Goal: Task Accomplishment & Management: Manage account settings

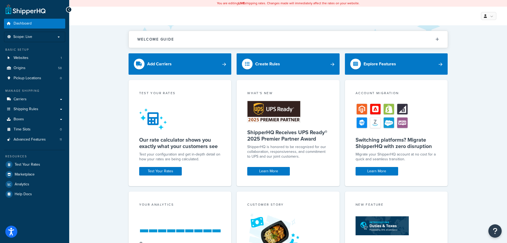
click at [99, 88] on div "Welcome Guide Recommendations ShipperHQ: An Overview Carrier Setup Shipping Rul…" at bounding box center [288, 172] width 438 height 295
click at [101, 88] on div "Welcome Guide Recommendations ShipperHQ: An Overview Carrier Setup Shipping Rul…" at bounding box center [288, 172] width 438 height 295
click at [113, 69] on div "Welcome Guide Recommendations ShipperHQ: An Overview Carrier Setup Shipping Rul…" at bounding box center [288, 172] width 438 height 295
click at [63, 37] on li "Scope: Live" at bounding box center [34, 37] width 61 height 10
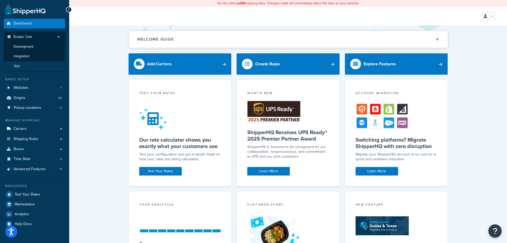
click at [19, 66] on span "Test" at bounding box center [17, 66] width 6 height 5
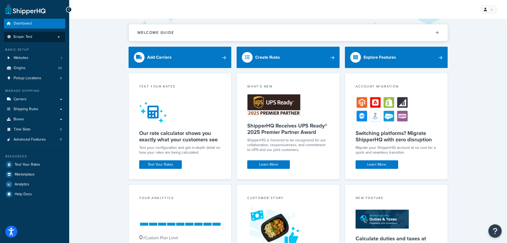
click at [100, 57] on div "Welcome Guide Recommendations ShipperHQ: An Overview Carrier Setup Shipping Rul…" at bounding box center [288, 166] width 438 height 295
click at [30, 101] on link "Carriers" at bounding box center [34, 99] width 61 height 10
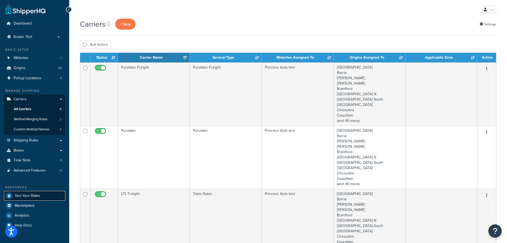
click at [30, 199] on link "Test Your Rates" at bounding box center [34, 196] width 61 height 10
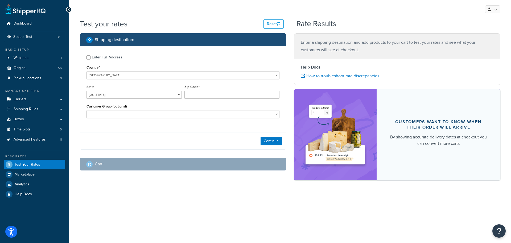
click at [80, 89] on div "Shipping destination : Enter Full Address Country* [GEOGRAPHIC_DATA] [GEOGRAPHI…" at bounding box center [183, 105] width 214 height 145
click at [101, 57] on div "Enter Full Address" at bounding box center [107, 57] width 31 height 7
click at [91, 57] on input "Enter Full Address" at bounding box center [89, 57] width 4 height 4
checkbox input "true"
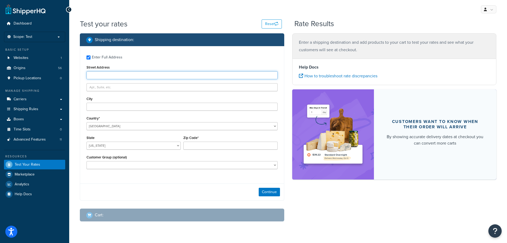
click at [120, 73] on input "Street Address" at bounding box center [182, 75] width 191 height 8
type input "24 Humboldt Avenue"
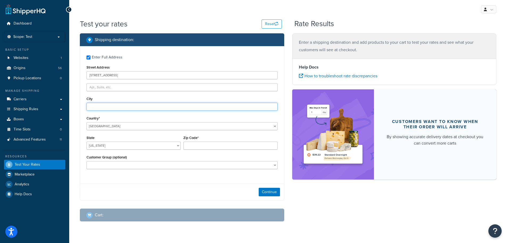
type input "Winnipeg"
select select "CA"
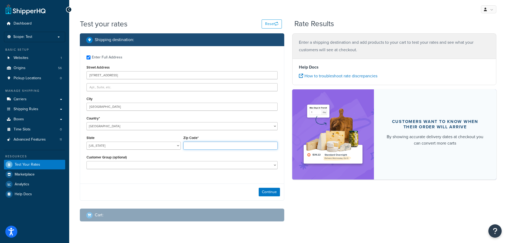
type input "R2M0M1"
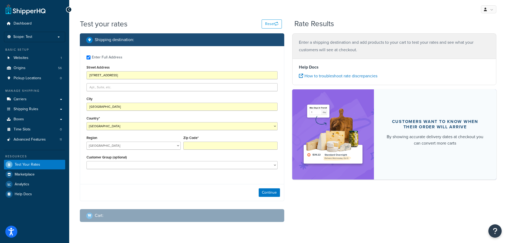
type input "R2M0M1"
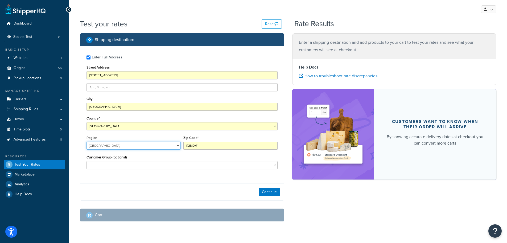
click at [138, 149] on select "Alberta British Columbia Manitoba New Brunswick Newfoundland and Labrador North…" at bounding box center [134, 145] width 94 height 8
select select "MB"
click at [87, 142] on select "Alberta British Columbia Manitoba New Brunswick Newfoundland and Labrador North…" at bounding box center [134, 145] width 94 height 8
click at [271, 194] on button "Continue" at bounding box center [269, 192] width 21 height 9
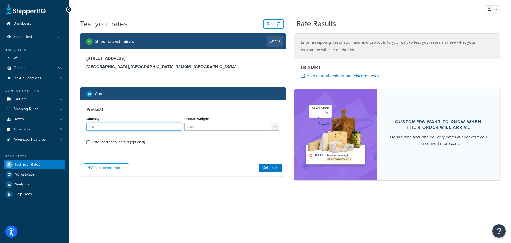
click at [109, 129] on input "Quantity*" at bounding box center [134, 127] width 95 height 8
type input "1"
click at [211, 126] on input "Product Weight*" at bounding box center [228, 127] width 87 height 8
type input "30"
click at [96, 141] on div "Enter additional details (optional)" at bounding box center [118, 141] width 53 height 7
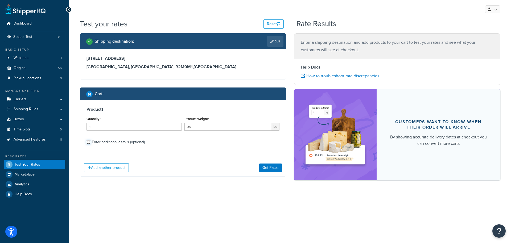
click at [91, 141] on input "Enter additional details (optional)" at bounding box center [89, 142] width 4 height 4
checkbox input "true"
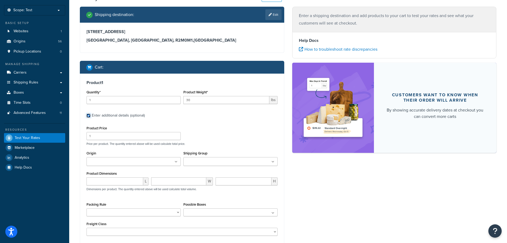
scroll to position [53, 0]
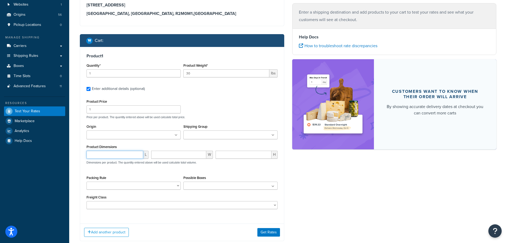
click at [121, 156] on input "number" at bounding box center [115, 154] width 57 height 8
type input "12"
click at [158, 154] on input "number" at bounding box center [178, 154] width 55 height 8
type input "12"
click at [237, 156] on input "number" at bounding box center [244, 154] width 56 height 8
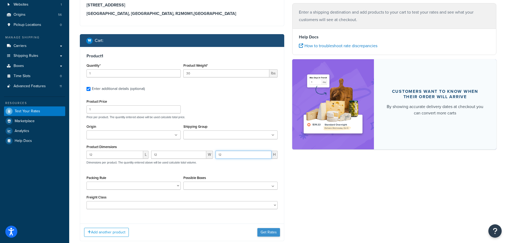
type input "12"
click at [267, 232] on button "Get Rates" at bounding box center [269, 232] width 23 height 9
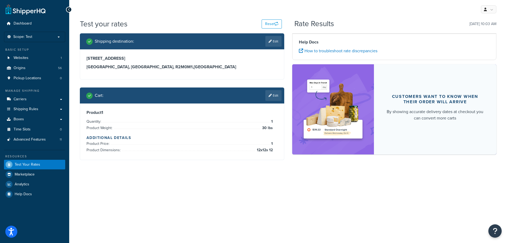
scroll to position [0, 0]
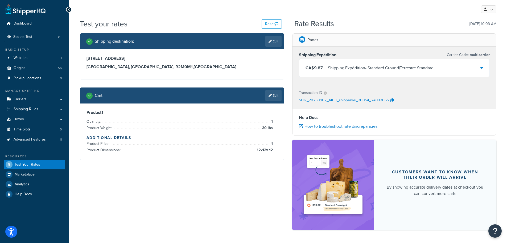
click at [371, 70] on div "Shipping|Expédition - Standard Ground|Terrestre Standard" at bounding box center [381, 67] width 106 height 7
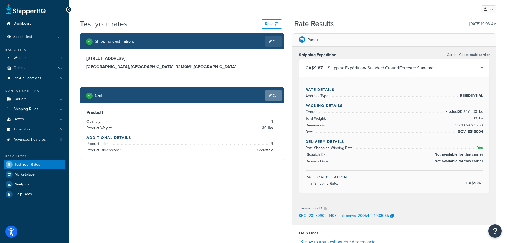
click at [271, 96] on icon at bounding box center [270, 95] width 3 height 3
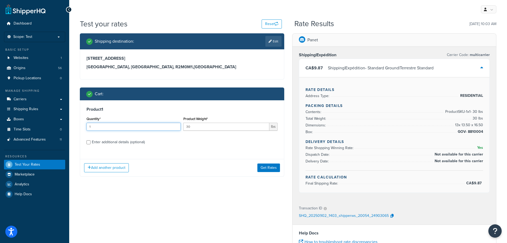
click at [120, 128] on input "1" at bounding box center [134, 127] width 94 height 8
click at [210, 125] on input "30" at bounding box center [227, 127] width 86 height 8
type input "305.1"
click at [116, 142] on div "Enter additional details (optional)" at bounding box center [118, 141] width 53 height 7
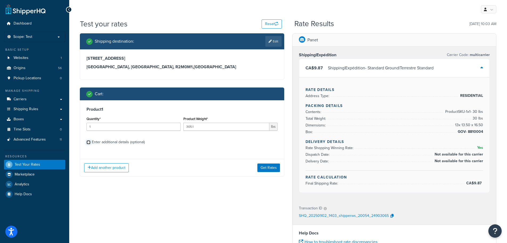
click at [91, 142] on input "Enter additional details (optional)" at bounding box center [89, 142] width 4 height 4
checkbox input "true"
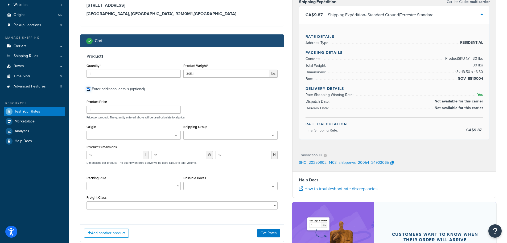
scroll to position [53, 0]
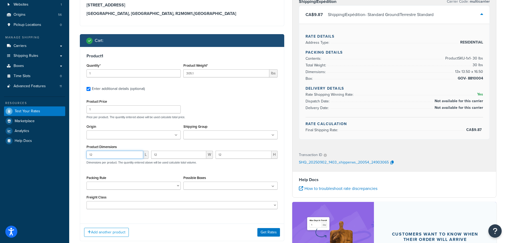
click at [111, 154] on input "12" at bounding box center [115, 154] width 57 height 8
type input "18.3"
type input "12.3"
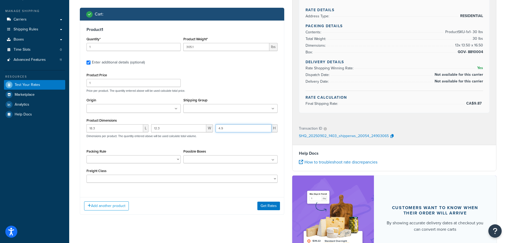
scroll to position [80, 0]
type input "4.9"
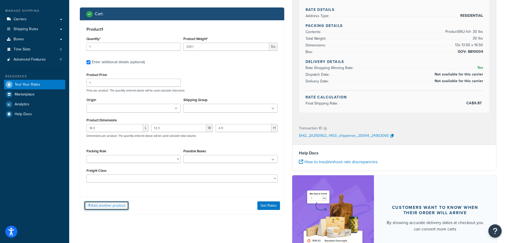
click at [104, 205] on button "Add another product" at bounding box center [106, 205] width 45 height 9
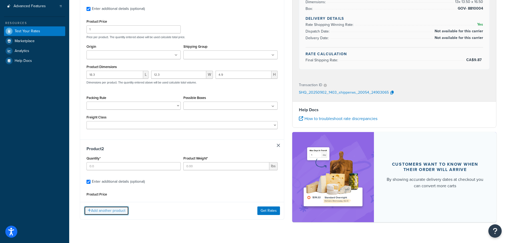
scroll to position [135, 0]
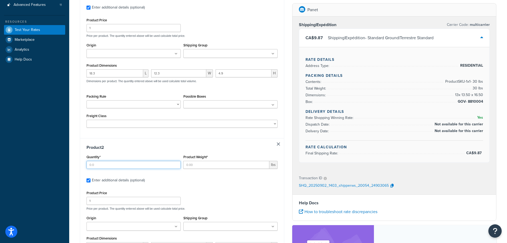
click at [104, 167] on input "Quantity*" at bounding box center [134, 165] width 94 height 8
type input "1"
click at [193, 165] on input "Product Weight*" at bounding box center [227, 165] width 86 height 8
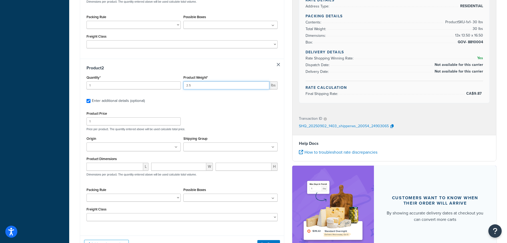
scroll to position [214, 0]
type input "2.5"
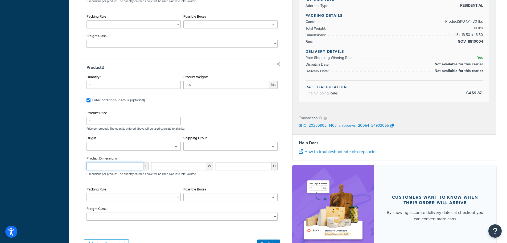
click at [102, 167] on input "number" at bounding box center [115, 166] width 57 height 8
type input "9"
type input "5.5"
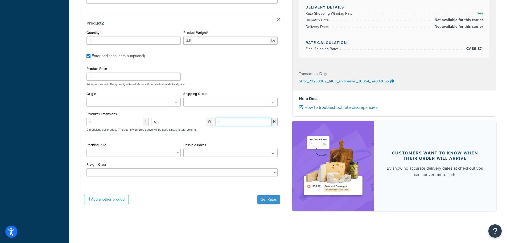
type input "8"
click at [269, 201] on button "Get Rates" at bounding box center [269, 199] width 23 height 9
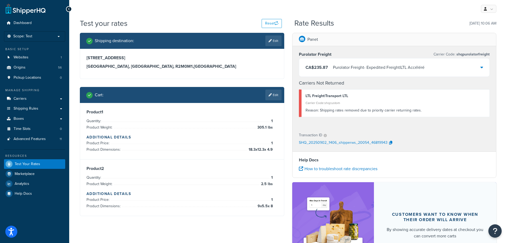
scroll to position [0, 0]
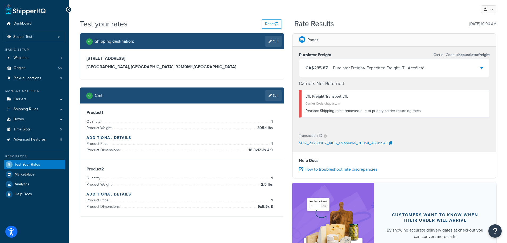
click at [390, 67] on div "Purolator Freight - Expedited Freight|LTL Accéléré" at bounding box center [379, 67] width 92 height 7
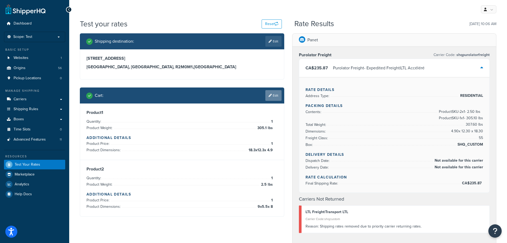
click at [271, 94] on link "Edit" at bounding box center [274, 95] width 16 height 11
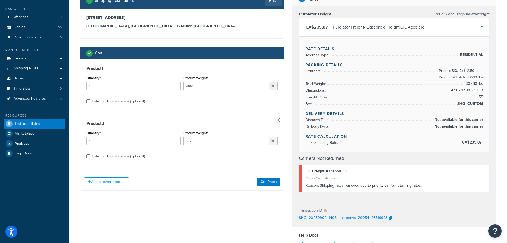
scroll to position [53, 0]
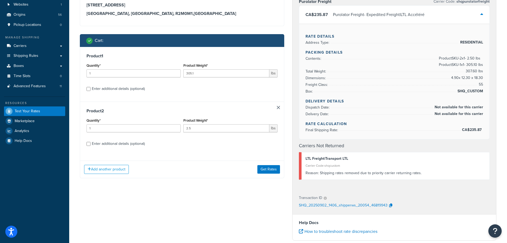
click at [135, 90] on div "Enter additional details (optional)" at bounding box center [118, 88] width 53 height 7
click at [91, 90] on input "Enter additional details (optional)" at bounding box center [89, 89] width 4 height 4
checkbox input "true"
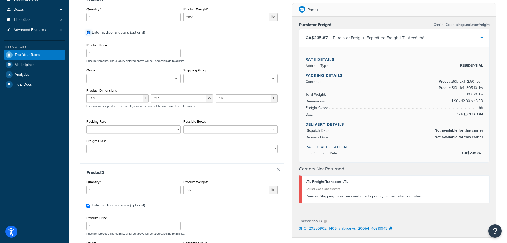
scroll to position [100, 0]
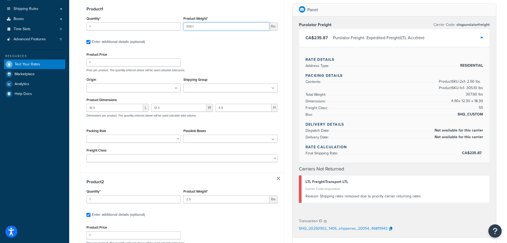
drag, startPoint x: 196, startPoint y: 28, endPoint x: 180, endPoint y: 27, distance: 16.0
click at [180, 27] on div "Quantity* 1 Product Weight* 305.1 lbs" at bounding box center [182, 24] width 194 height 19
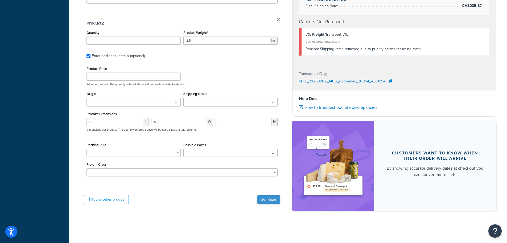
type input "5.1"
click at [265, 197] on button "Get Rates" at bounding box center [269, 199] width 23 height 9
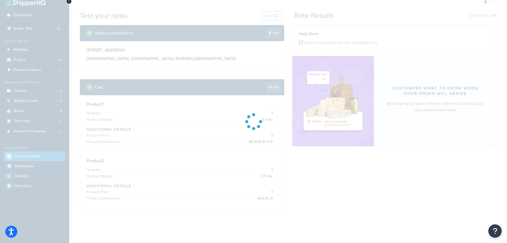
scroll to position [27, 0]
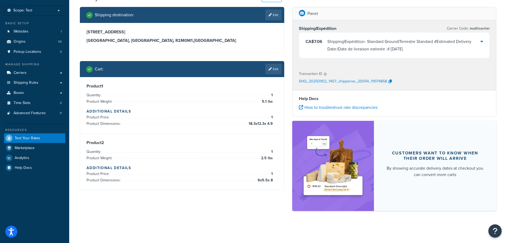
click at [336, 40] on div "Shipping|Expédition - Standard Ground|Terrestre Standard #Estimated Delivery Da…" at bounding box center [404, 45] width 153 height 15
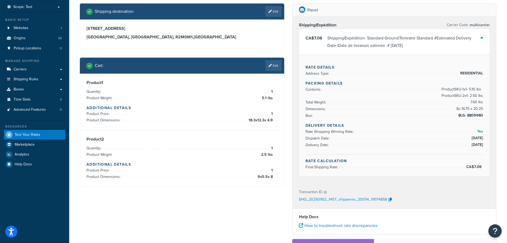
scroll to position [0, 0]
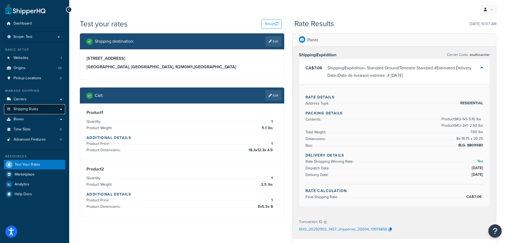
click at [39, 108] on link "Shipping Rules" at bounding box center [34, 109] width 61 height 10
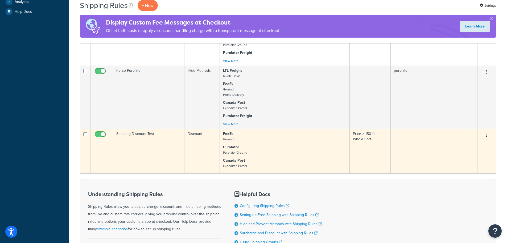
scroll to position [240, 0]
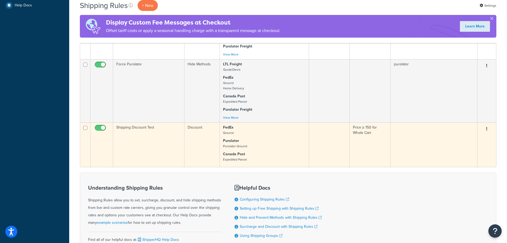
click at [487, 131] on icon "button" at bounding box center [487, 129] width 1 height 4
click at [470, 143] on link "Edit" at bounding box center [470, 138] width 42 height 11
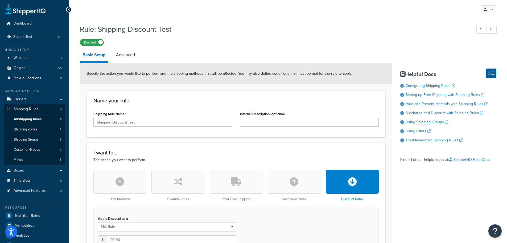
click at [91, 42] on label "Enabled" at bounding box center [91, 42] width 23 height 6
click at [33, 118] on span "All Shipping Rules" at bounding box center [28, 119] width 28 height 5
click at [129, 58] on link "Advanced" at bounding box center [125, 54] width 24 height 13
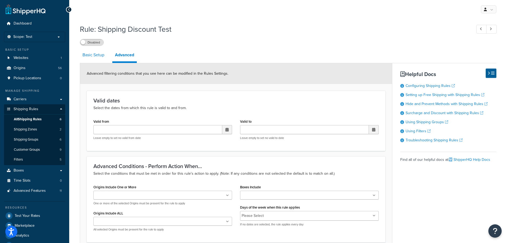
click at [97, 52] on link "Basic Setup" at bounding box center [93, 54] width 27 height 13
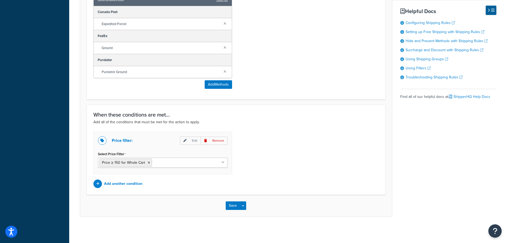
scroll to position [330, 0]
click at [233, 205] on button "Save" at bounding box center [233, 205] width 14 height 9
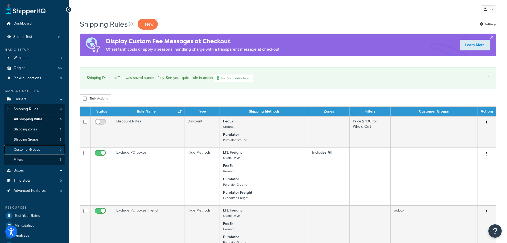
click at [31, 150] on span "Customer Groups" at bounding box center [27, 149] width 26 height 5
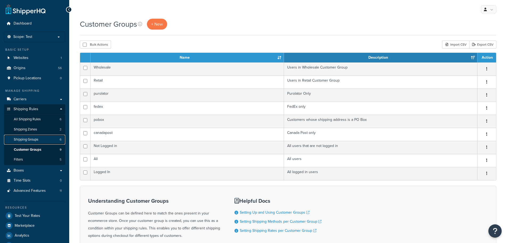
click at [20, 139] on span "Shipping Groups" at bounding box center [26, 139] width 25 height 5
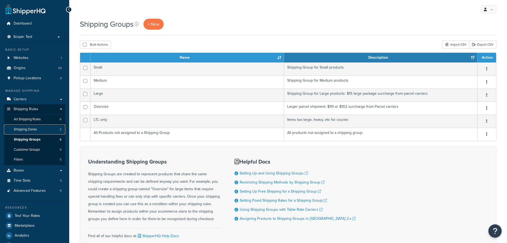
drag, startPoint x: 0, startPoint y: 0, endPoint x: 28, endPoint y: 129, distance: 132.5
click at [28, 129] on span "Shipping Zones" at bounding box center [25, 129] width 23 height 5
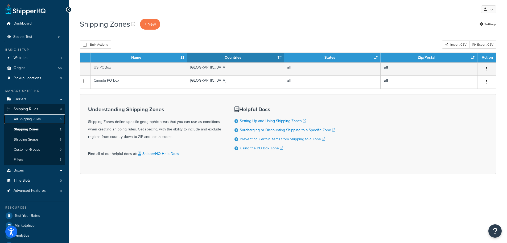
click at [35, 120] on span "All Shipping Rules" at bounding box center [27, 119] width 27 height 5
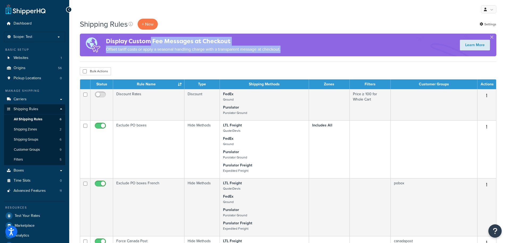
drag, startPoint x: 152, startPoint y: 39, endPoint x: 313, endPoint y: 45, distance: 161.3
click at [311, 46] on div "Display Custom Fee Messages at Checkout Offset tariff costs or apply a seasonal…" at bounding box center [288, 45] width 417 height 23
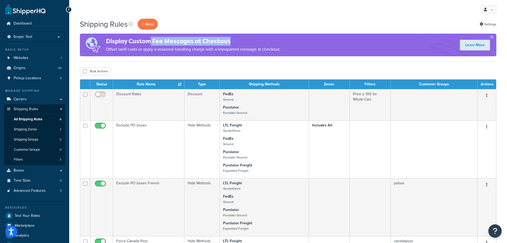
click at [313, 45] on div "Display Custom Fee Messages at Checkout Offset tariff costs or apply a seasonal…" at bounding box center [288, 45] width 417 height 23
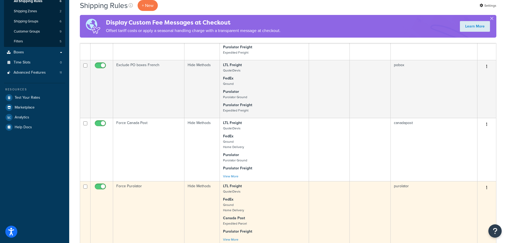
scroll to position [213, 0]
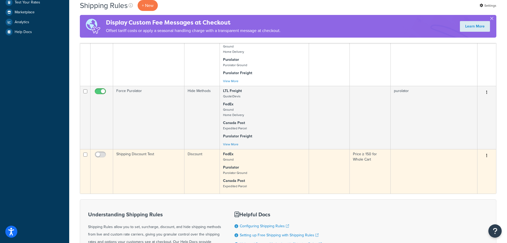
click at [488, 160] on button "button" at bounding box center [486, 155] width 7 height 9
click at [473, 170] on link "Edit" at bounding box center [470, 165] width 42 height 11
